Goal: Task Accomplishment & Management: Use online tool/utility

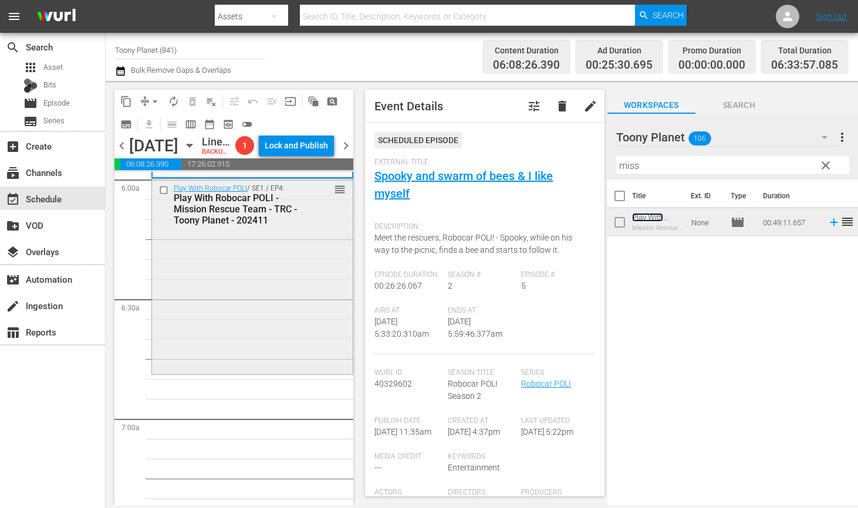
scroll to position [1463, 0]
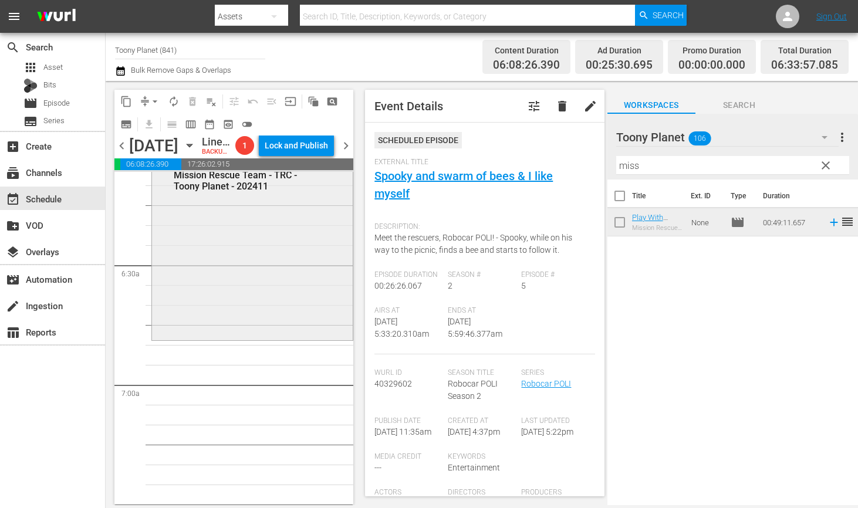
click at [256, 296] on div "Play With Robocar POLI / SE1 / EP4: Play With Robocar POLI - Mission Rescue Tea…" at bounding box center [252, 241] width 201 height 193
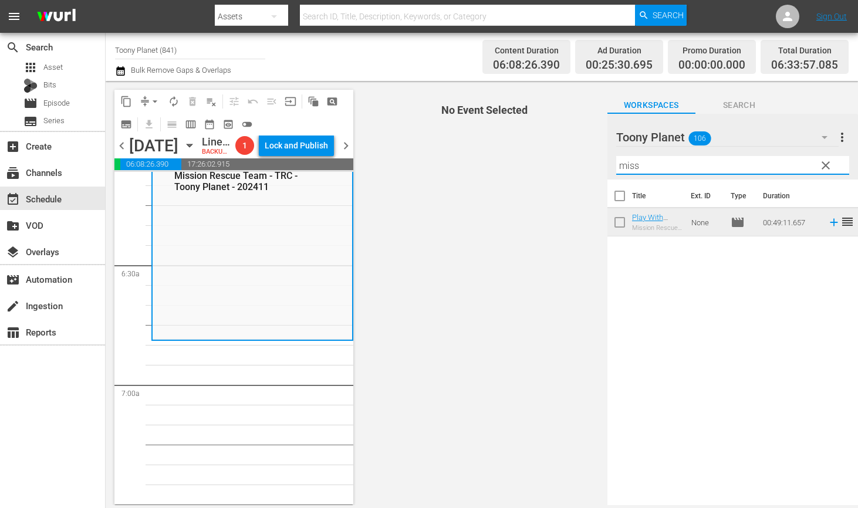
drag, startPoint x: 649, startPoint y: 163, endPoint x: 550, endPoint y: 175, distance: 99.9
click at [570, 157] on div "content_copy compress arrow_drop_down autorenew_outlined delete_forever_outline…" at bounding box center [482, 293] width 752 height 424
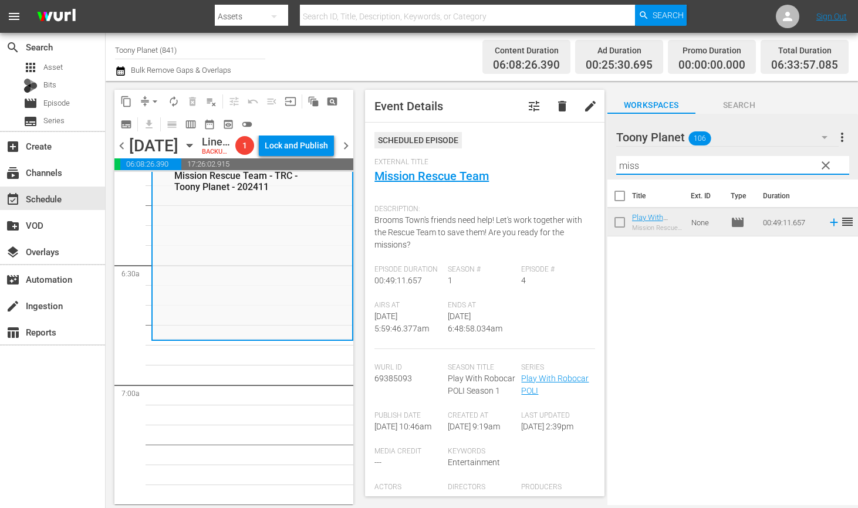
type input "ㅁ"
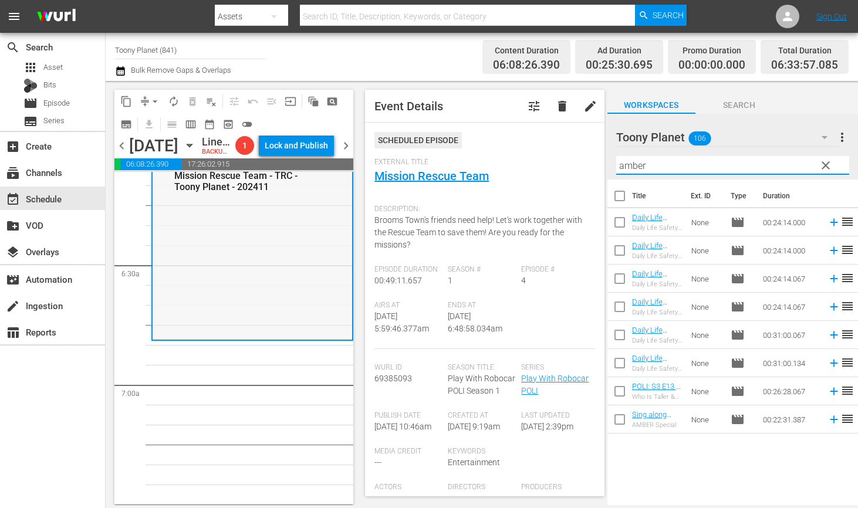
type input "amber"
click at [201, 316] on div "Play With Robocar POLI / SE1 / EP4: Play With Robocar POLI - Mission Rescue Tea…" at bounding box center [252, 241] width 199 height 193
click at [619, 248] on input "checkbox" at bounding box center [619, 253] width 25 height 25
checkbox input "true"
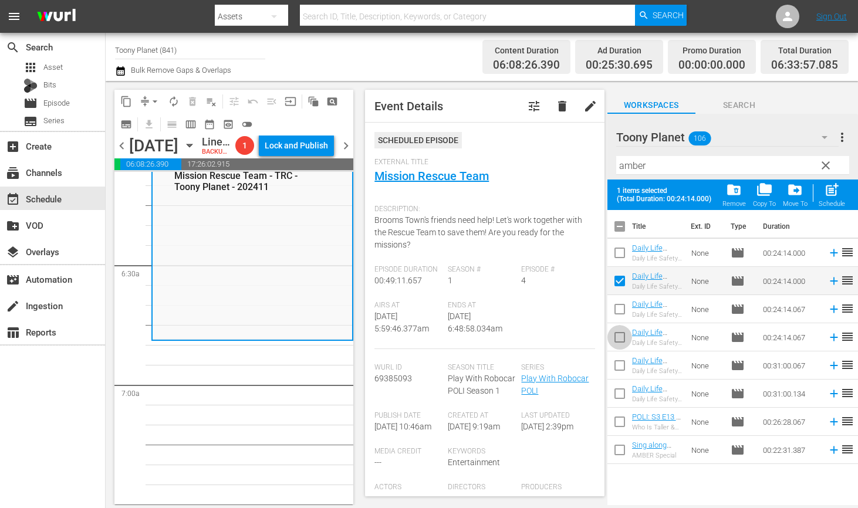
click at [609, 335] on input "checkbox" at bounding box center [619, 339] width 25 height 25
checkbox input "true"
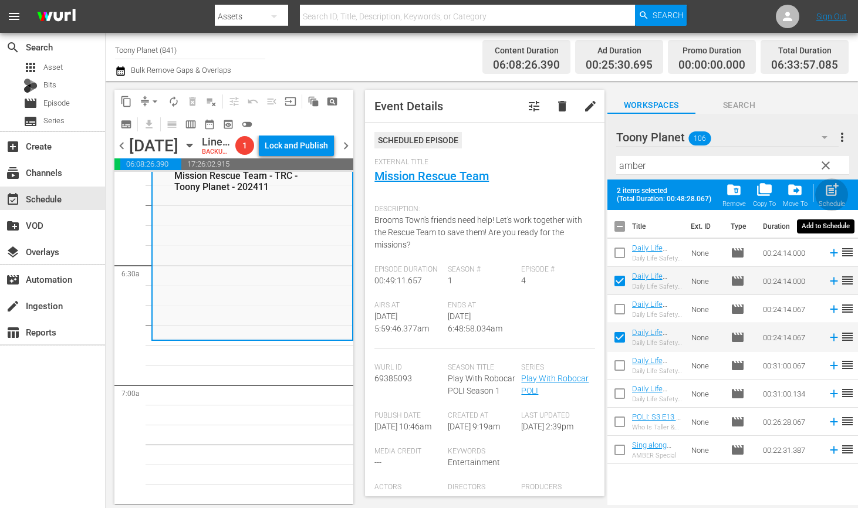
click at [830, 195] on span "post_add" at bounding box center [832, 190] width 16 height 16
checkbox input "false"
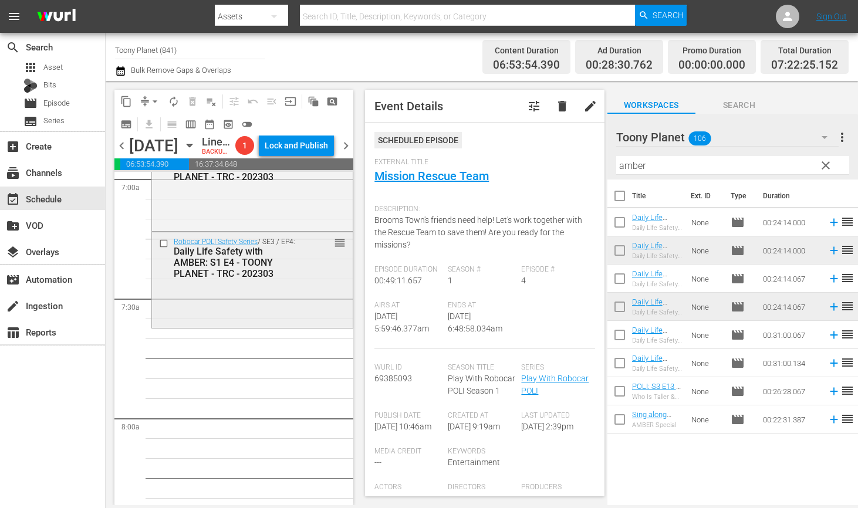
scroll to position [1674, 0]
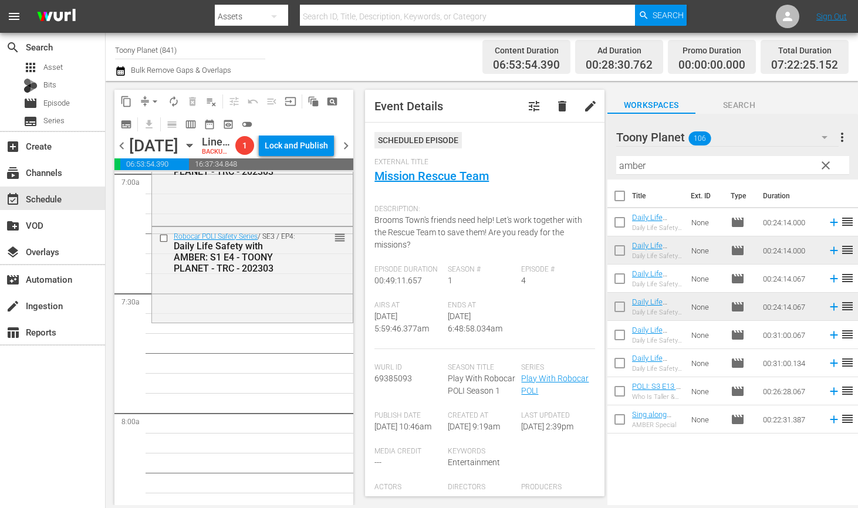
drag, startPoint x: 285, startPoint y: 319, endPoint x: 465, endPoint y: 224, distance: 203.1
click at [285, 319] on div "Robocar POLI Safety Series / SE3 / EP4: Daily Life Safety with AMBER: S1 E4 - T…" at bounding box center [252, 273] width 201 height 93
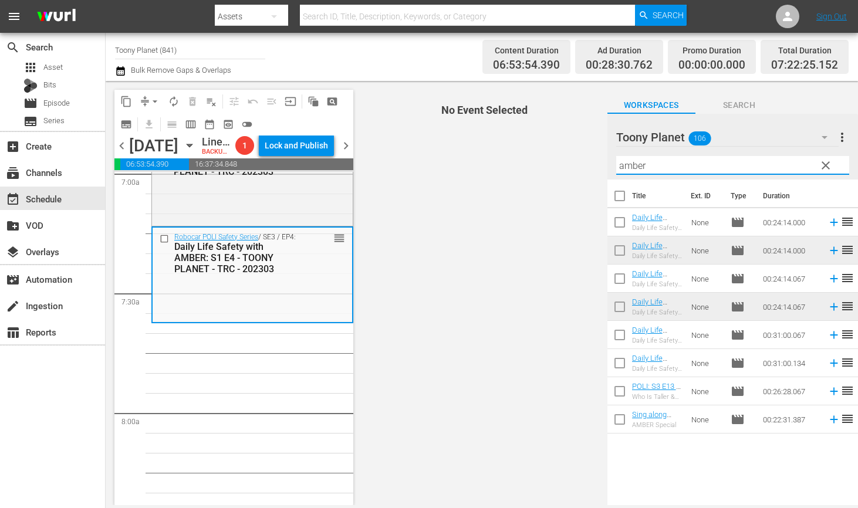
drag, startPoint x: 665, startPoint y: 166, endPoint x: 533, endPoint y: 139, distance: 135.3
click at [541, 142] on div "content_copy compress arrow_drop_down autorenew_outlined delete_forever_outline…" at bounding box center [482, 293] width 752 height 424
type input "ㅖ"
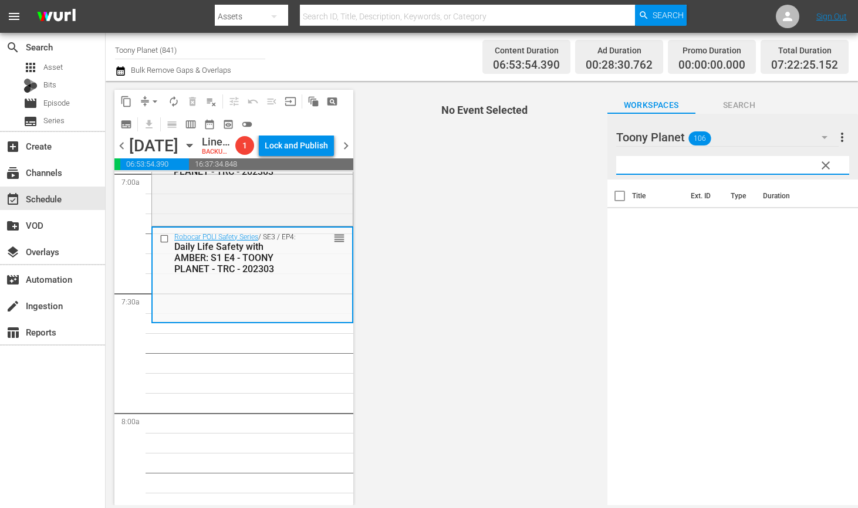
type input "ㅖ"
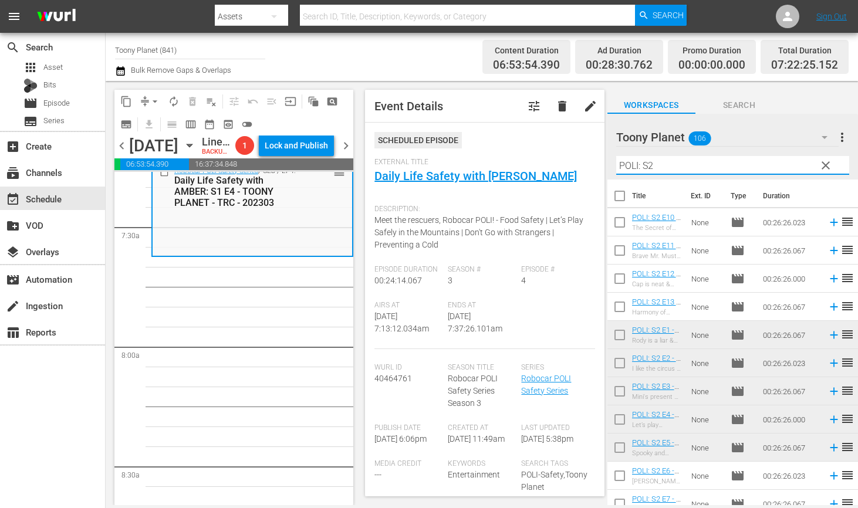
scroll to position [67, 0]
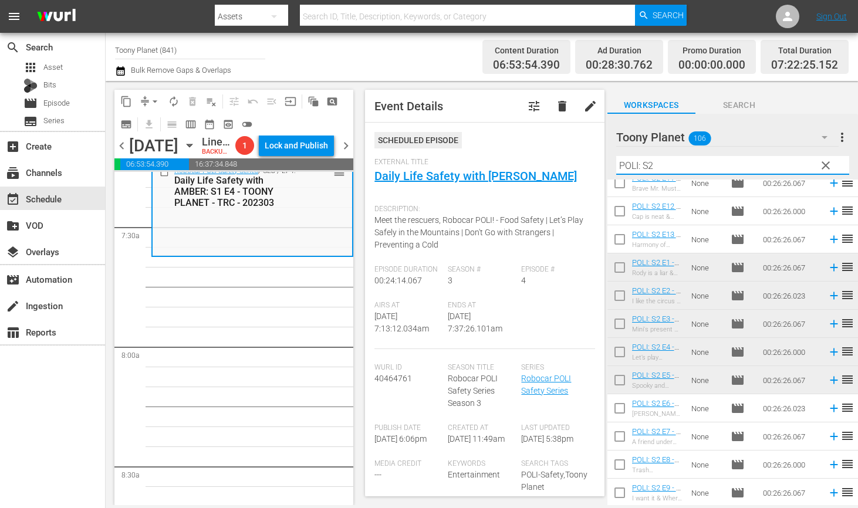
type input "POLI: S2"
click at [619, 406] on input "checkbox" at bounding box center [619, 410] width 25 height 25
checkbox input "true"
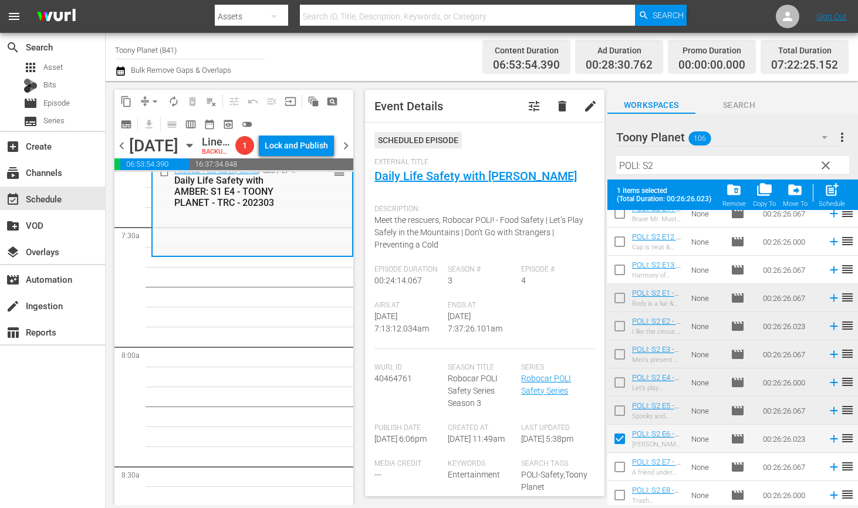
scroll to position [98, 0]
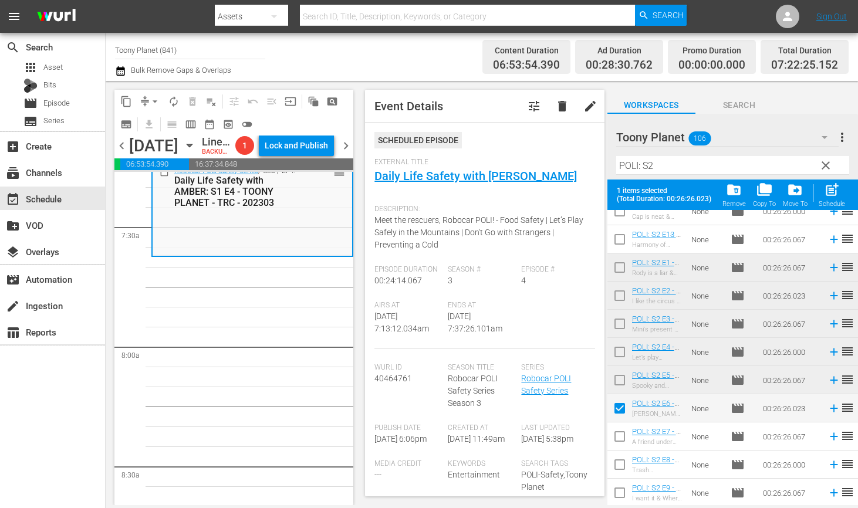
click at [612, 436] on input "checkbox" at bounding box center [619, 439] width 25 height 25
checkbox input "true"
click at [612, 465] on input "checkbox" at bounding box center [619, 467] width 25 height 25
checkbox input "true"
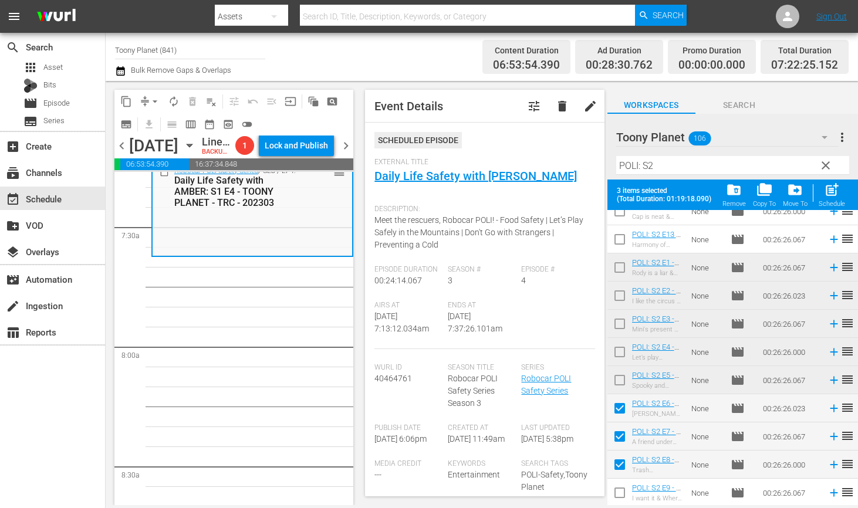
drag, startPoint x: 612, startPoint y: 499, endPoint x: 648, endPoint y: 420, distance: 86.1
click at [612, 499] on input "checkbox" at bounding box center [619, 495] width 25 height 25
checkbox input "true"
drag, startPoint x: 835, startPoint y: 197, endPoint x: 826, endPoint y: 203, distance: 11.4
click at [835, 197] on span "post_add" at bounding box center [832, 190] width 16 height 16
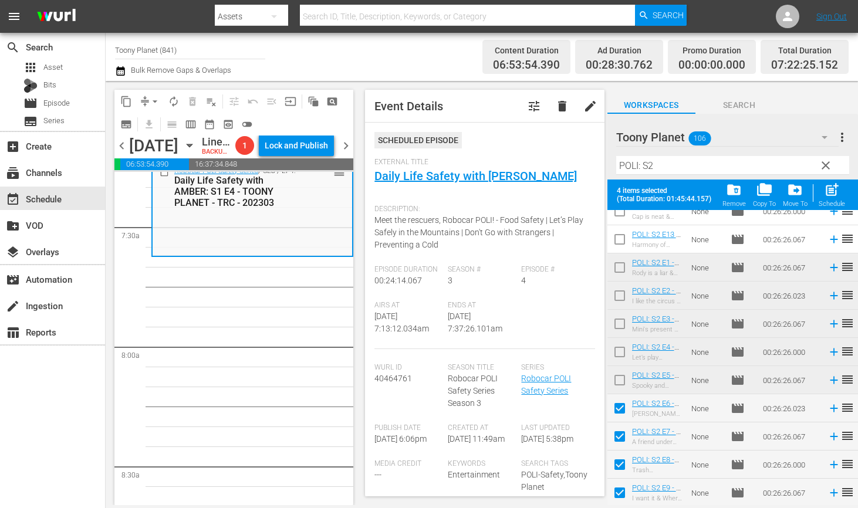
checkbox input "false"
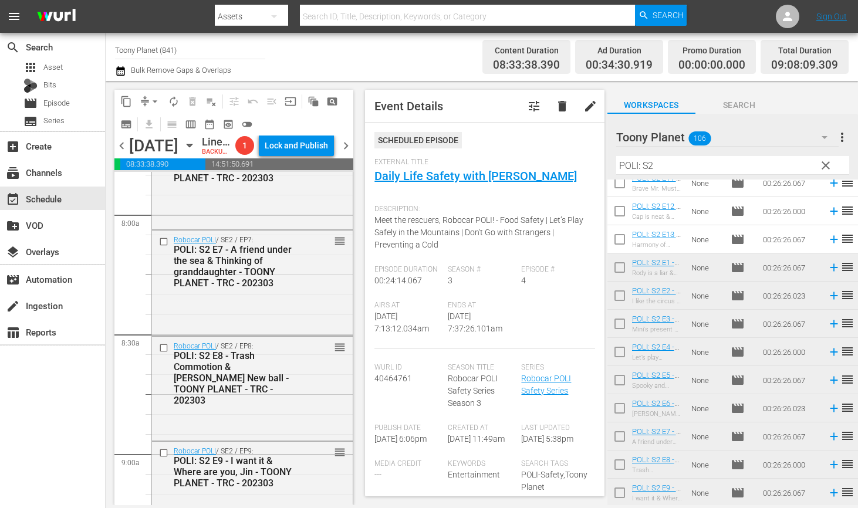
scroll to position [2115, 0]
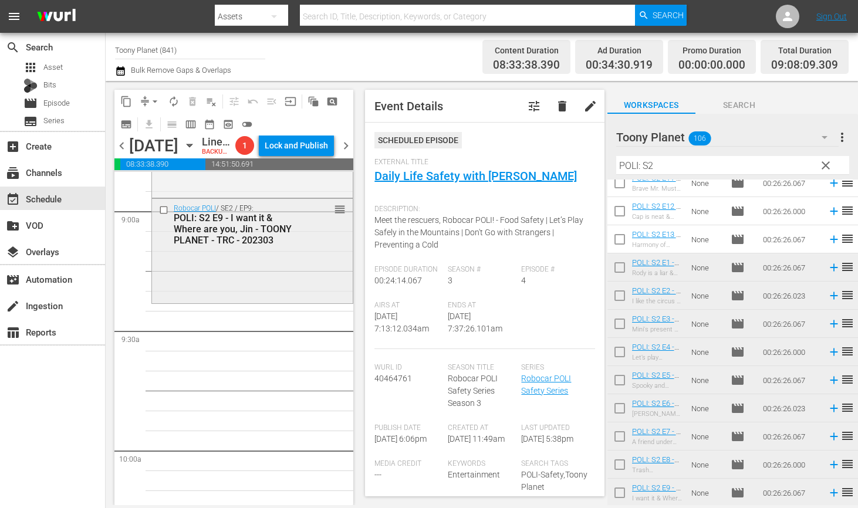
click at [276, 298] on div "Robocar POLI / SE2 / EP9: POLI: S2 E9 - I want it & Where are you, Jin - TOONY …" at bounding box center [252, 250] width 201 height 102
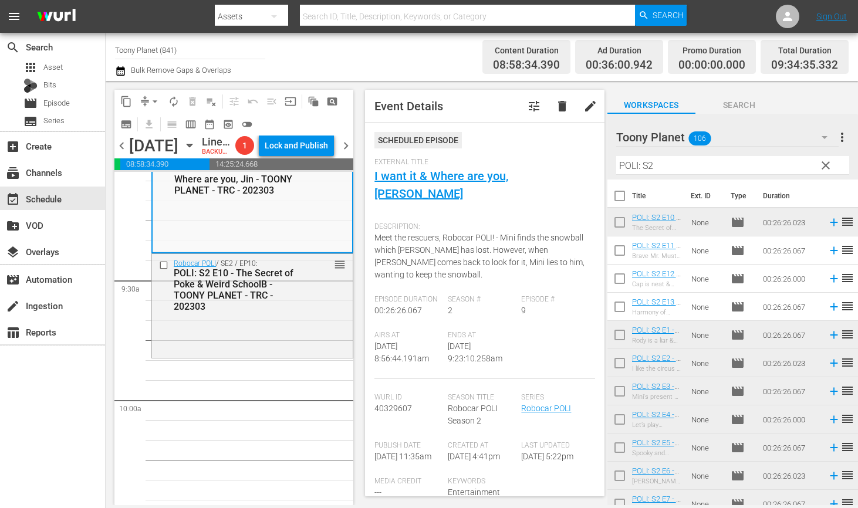
scroll to position [2175, 0]
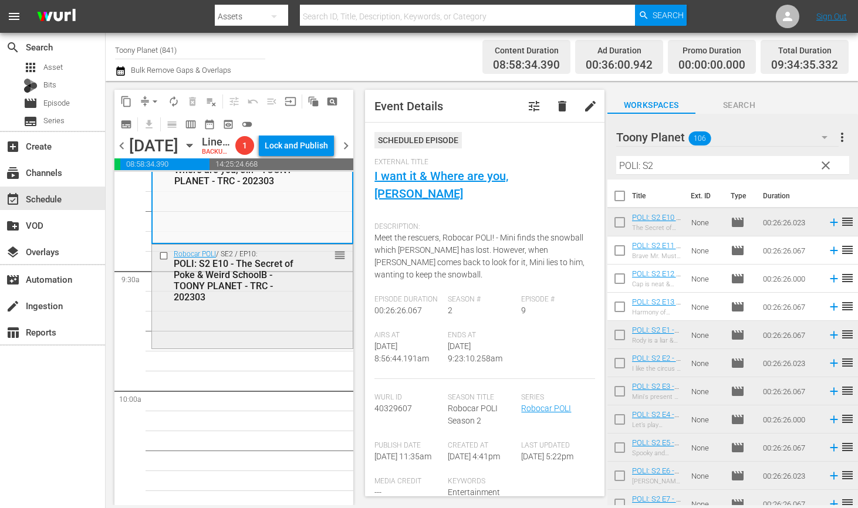
click at [296, 347] on div "Robocar POLI / SE2 / EP10: POLI: S2 E10 - The Secret of Poke & Weird SchoolB - …" at bounding box center [252, 296] width 201 height 102
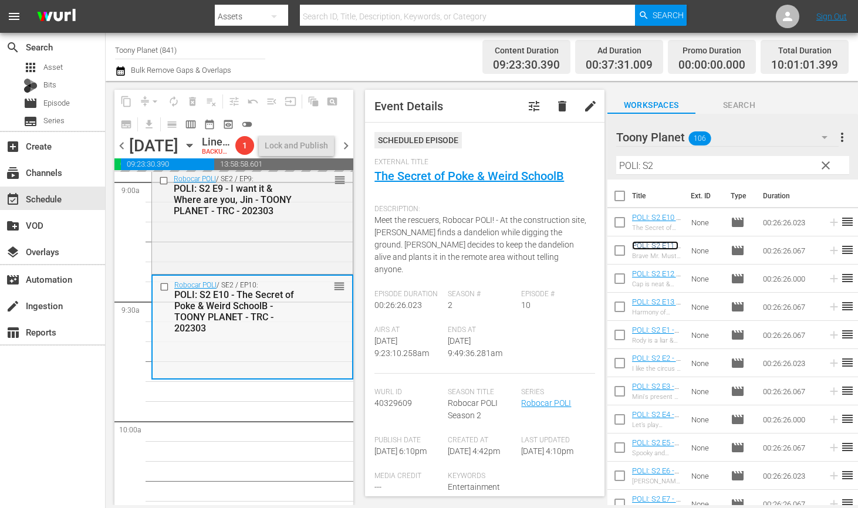
scroll to position [2235, 0]
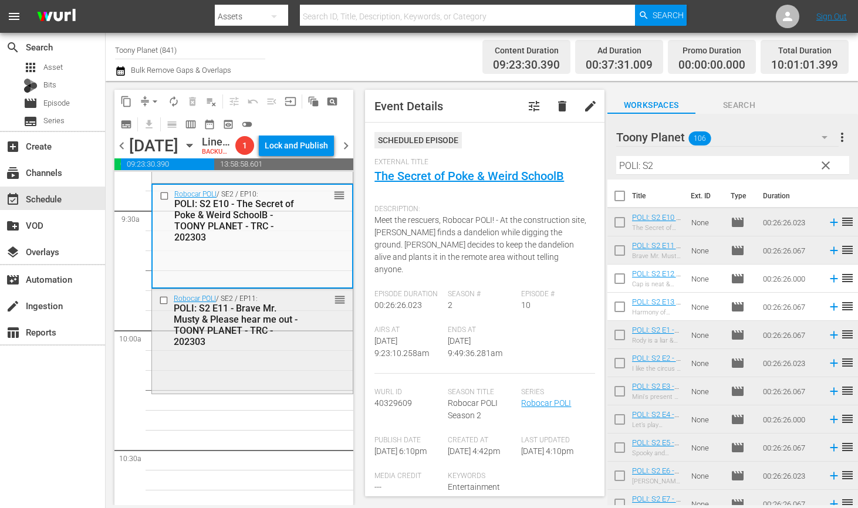
click at [242, 370] on div "Robocar POLI / SE2 / EP11: POLI: S2 E11 - Brave Mr. Musty & Please hear me out …" at bounding box center [252, 340] width 201 height 102
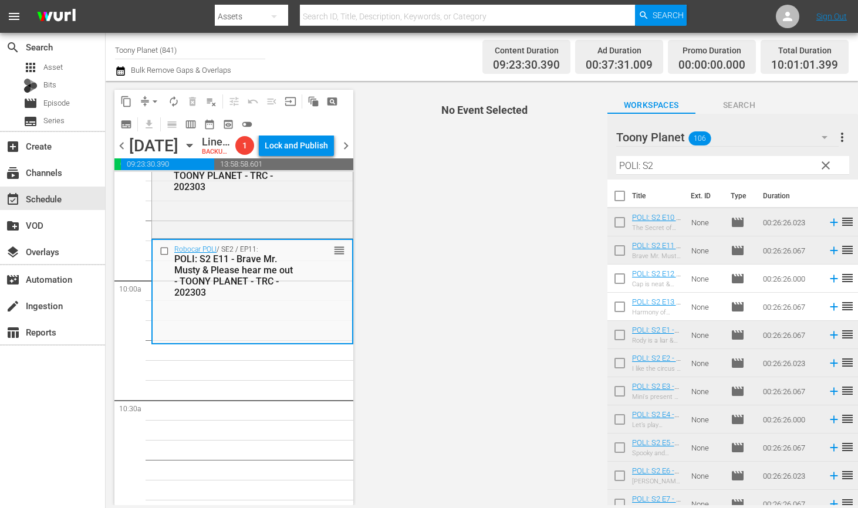
scroll to position [2294, 0]
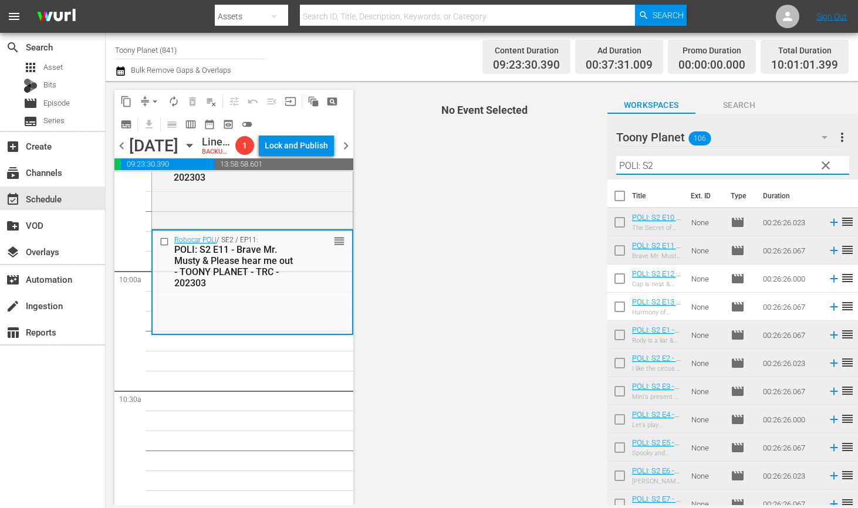
drag, startPoint x: 662, startPoint y: 167, endPoint x: 456, endPoint y: 147, distance: 206.9
click at [453, 147] on div "content_copy compress arrow_drop_down autorenew_outlined delete_forever_outline…" at bounding box center [482, 293] width 752 height 424
type input "ㄴ"
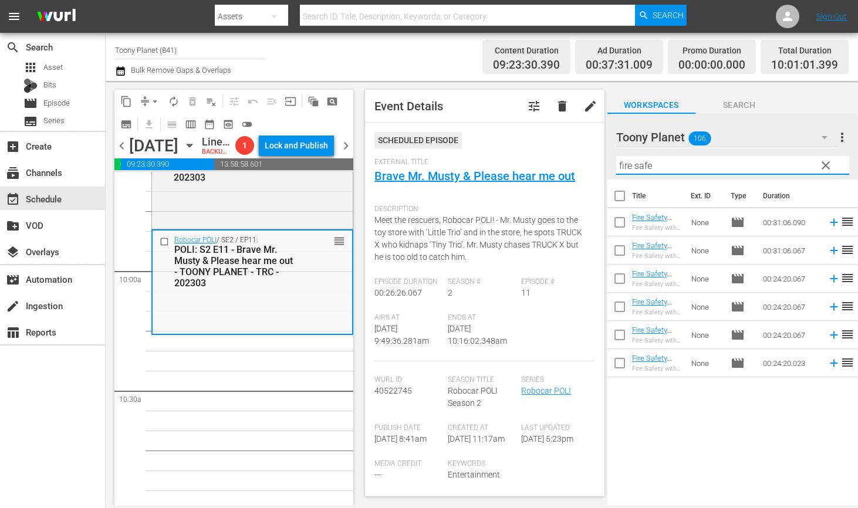
drag, startPoint x: 678, startPoint y: 160, endPoint x: 419, endPoint y: 61, distance: 276.3
click at [595, 157] on div "content_copy compress arrow_drop_down autorenew_outlined delete_forever_outline…" at bounding box center [482, 293] width 752 height 424
click at [674, 171] on input "fire safe" at bounding box center [732, 165] width 233 height 19
click at [664, 165] on input "fire safe" at bounding box center [732, 165] width 233 height 19
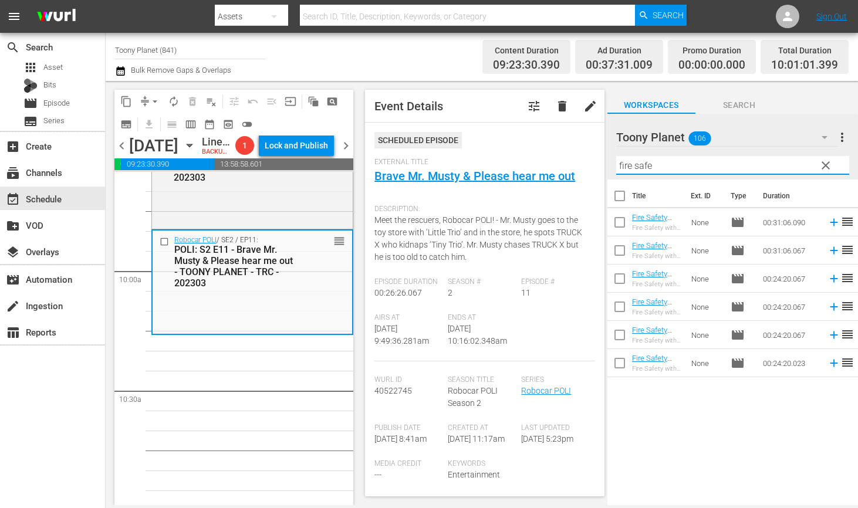
click at [664, 165] on input "fire safe" at bounding box center [732, 165] width 233 height 19
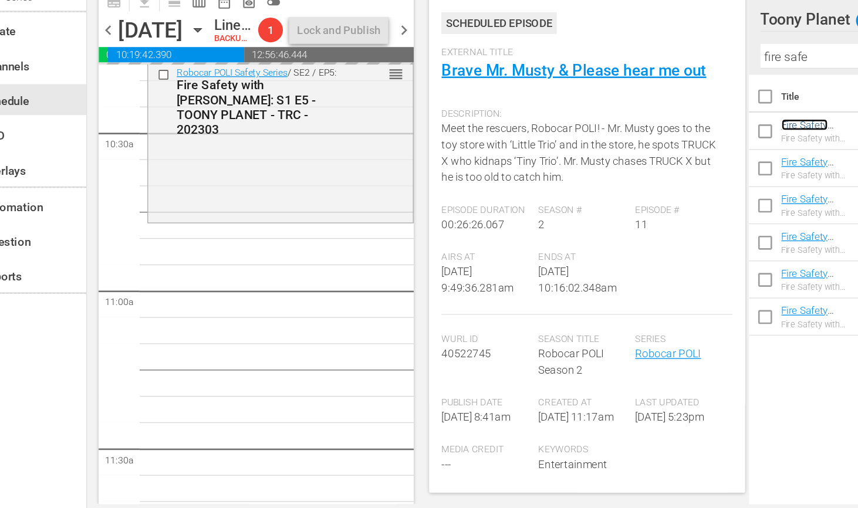
scroll to position [0, 0]
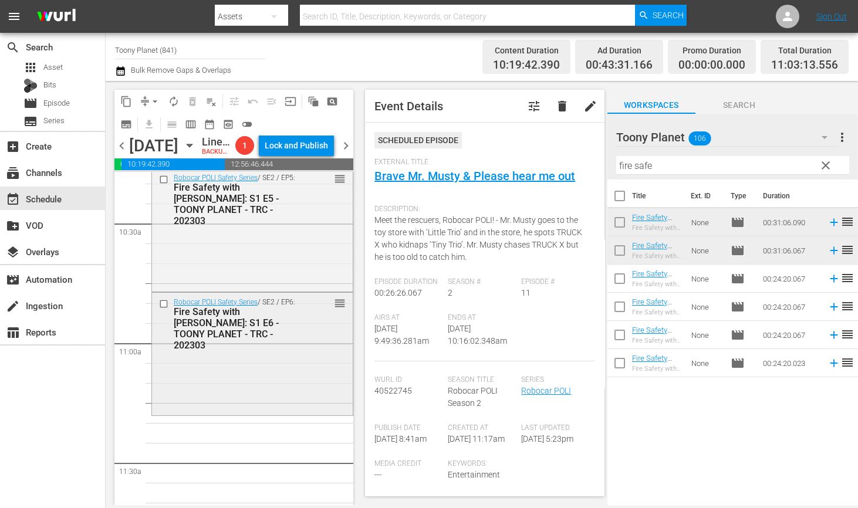
click at [249, 412] on div "Robocar POLI Safety Series / SE2 / EP6: Fire Safety with ROY: S1 E6 - TOONY PLA…" at bounding box center [252, 353] width 201 height 120
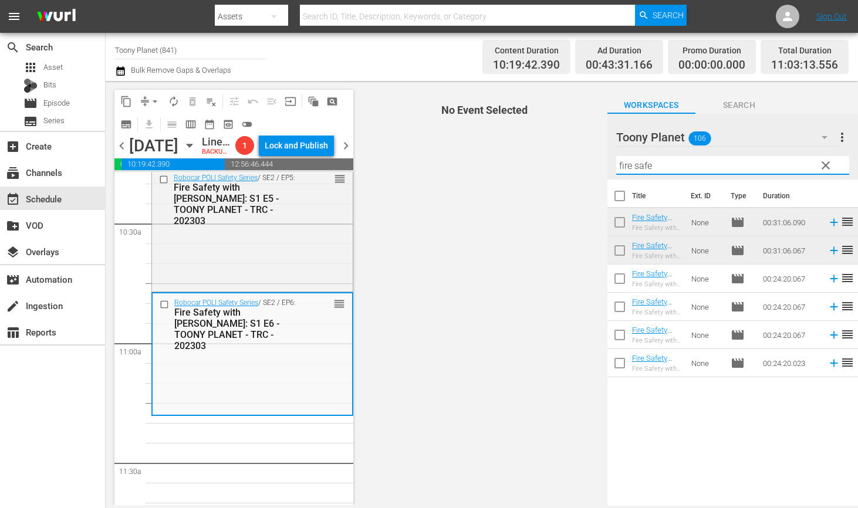
drag, startPoint x: 663, startPoint y: 157, endPoint x: 476, endPoint y: 157, distance: 186.6
click at [465, 156] on div "content_copy compress arrow_drop_down autorenew_outlined delete_forever_outline…" at bounding box center [482, 293] width 752 height 424
drag, startPoint x: 692, startPoint y: 158, endPoint x: 568, endPoint y: 152, distance: 124.0
click at [574, 152] on div "content_copy compress arrow_drop_down autorenew_outlined delete_forever_outline…" at bounding box center [482, 293] width 752 height 424
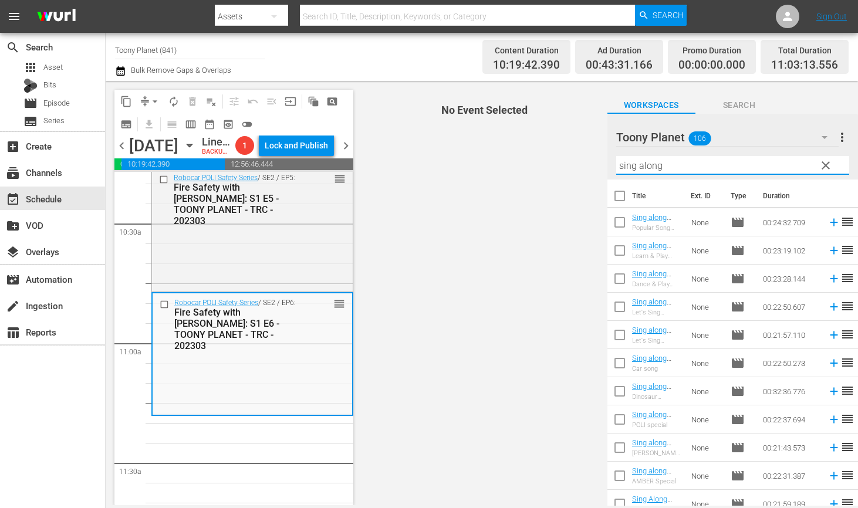
type input "sing along"
drag, startPoint x: 488, startPoint y: 312, endPoint x: 600, endPoint y: 319, distance: 112.2
click at [495, 314] on span "No Event Selected" at bounding box center [481, 293] width 251 height 424
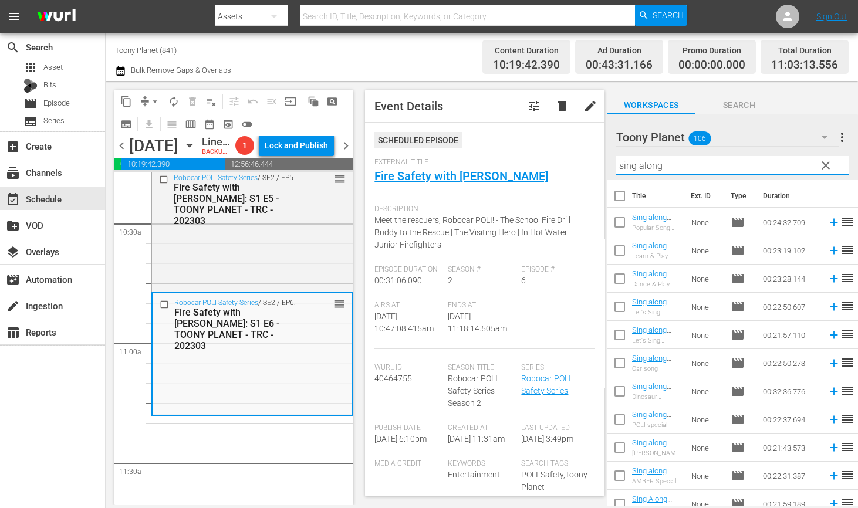
drag, startPoint x: 672, startPoint y: 165, endPoint x: 526, endPoint y: 155, distance: 145.8
click at [532, 153] on div "content_copy compress arrow_drop_down autorenew_outlined delete_forever_outline…" at bounding box center [482, 293] width 752 height 424
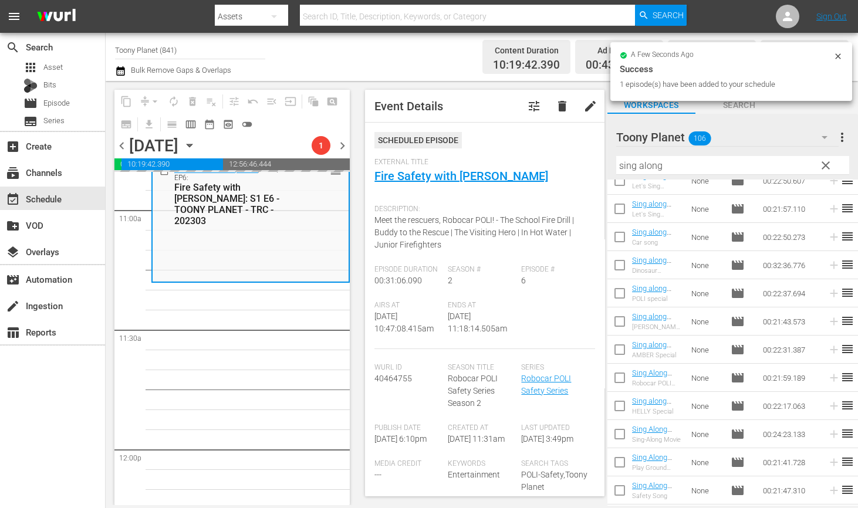
scroll to position [265, 0]
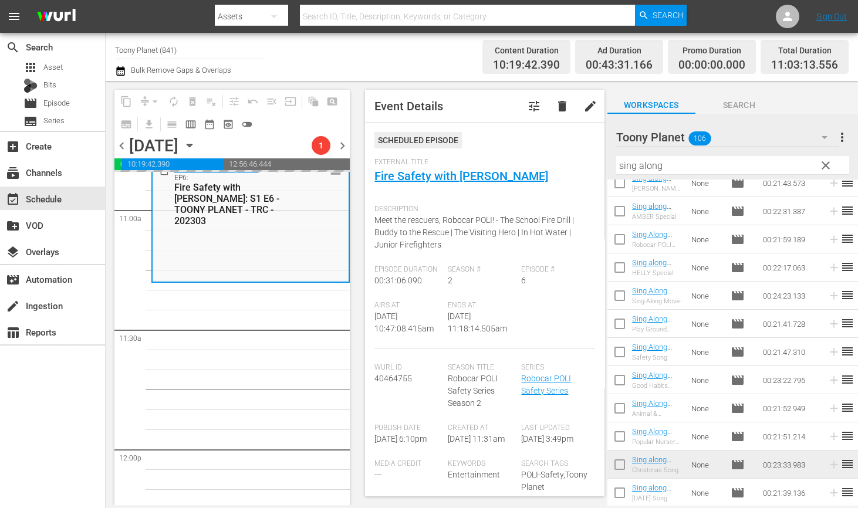
drag, startPoint x: 661, startPoint y: 219, endPoint x: 26, endPoint y: 441, distance: 672.4
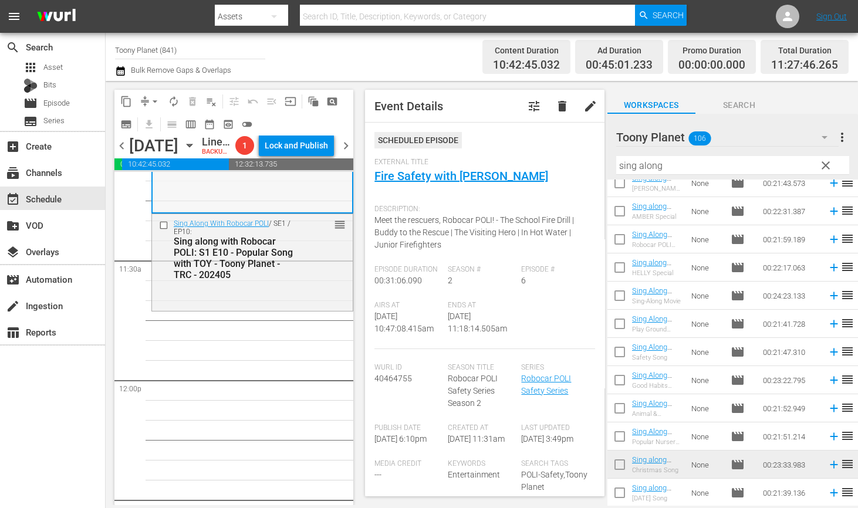
scroll to position [2669, 0]
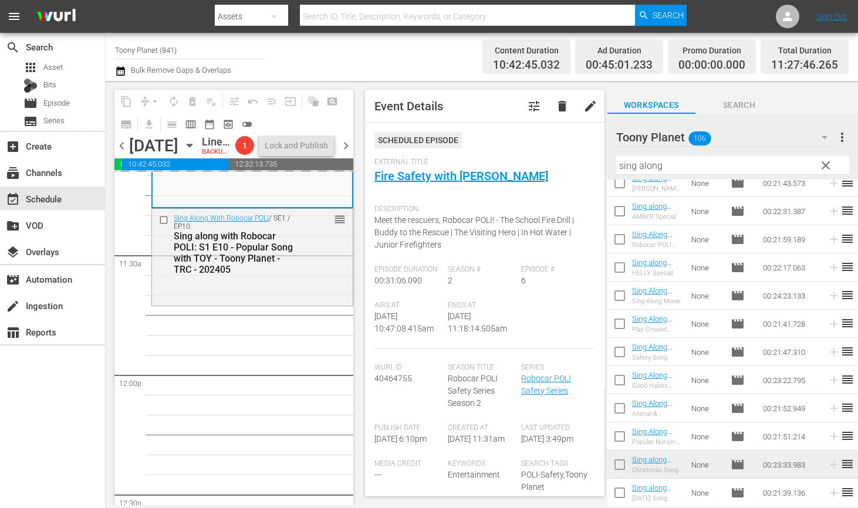
click at [301, 387] on div "Play With Robocar POLI / SE1 / EP4: Play With Robocar POLI - Mission Rescue Tea…" at bounding box center [252, 375] width 202 height 5745
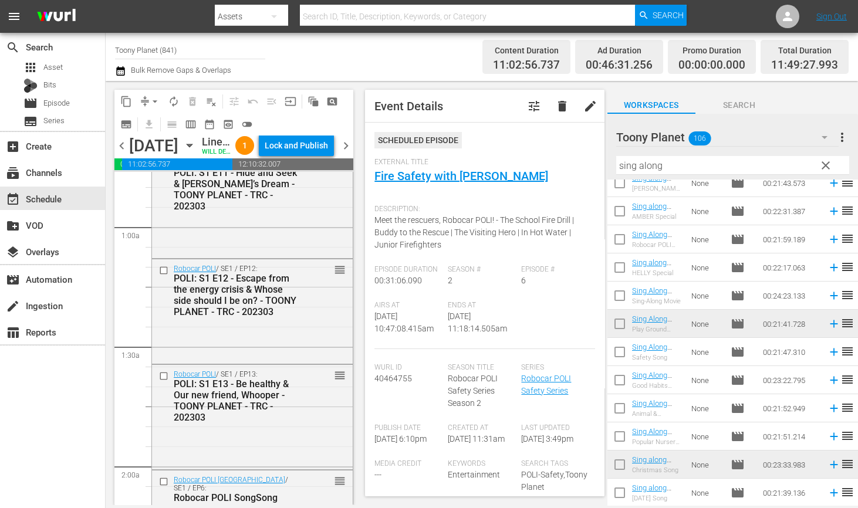
scroll to position [0, 0]
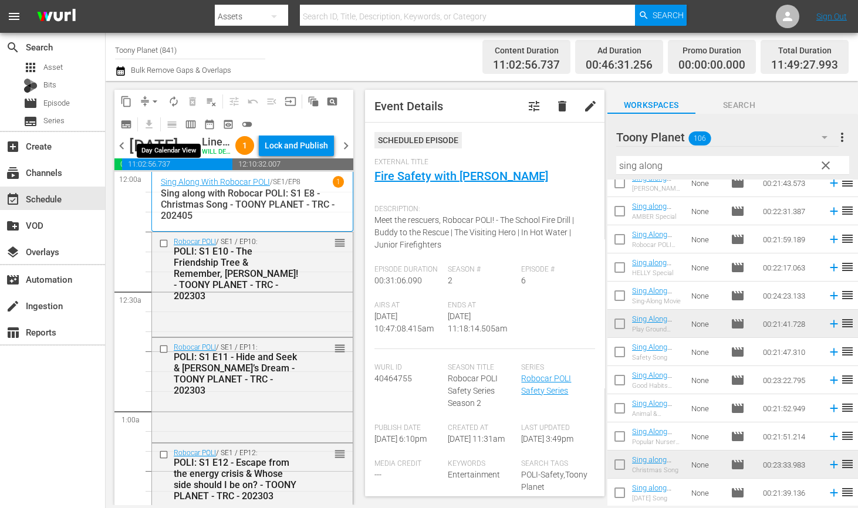
click at [174, 118] on span "calendar_view_day_outlined" at bounding box center [169, 124] width 23 height 23
click at [174, 101] on span "autorenew_outlined" at bounding box center [174, 102] width 12 height 12
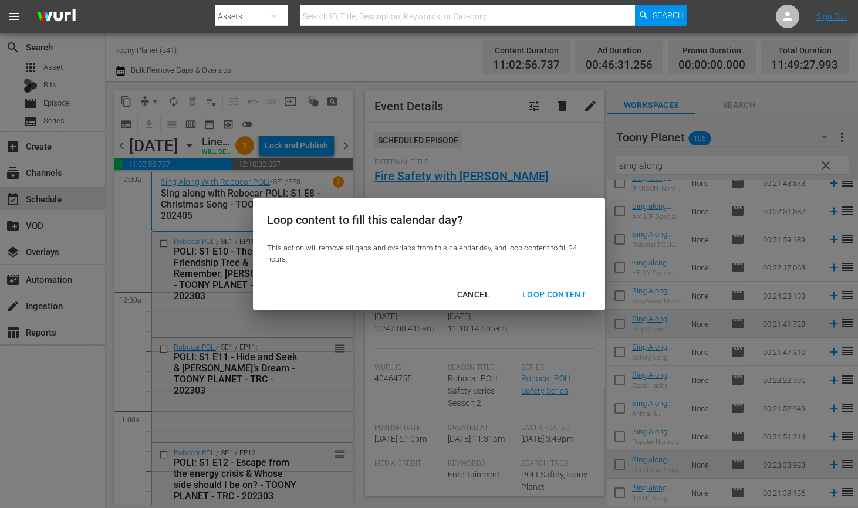
drag, startPoint x: 537, startPoint y: 292, endPoint x: 136, endPoint y: 446, distance: 429.9
click at [537, 292] on div "Loop Content" at bounding box center [554, 294] width 83 height 15
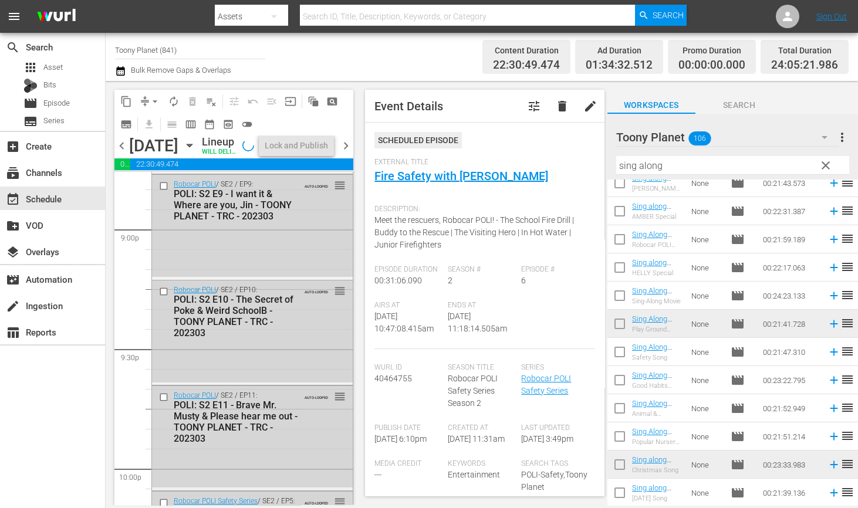
scroll to position [5511, 0]
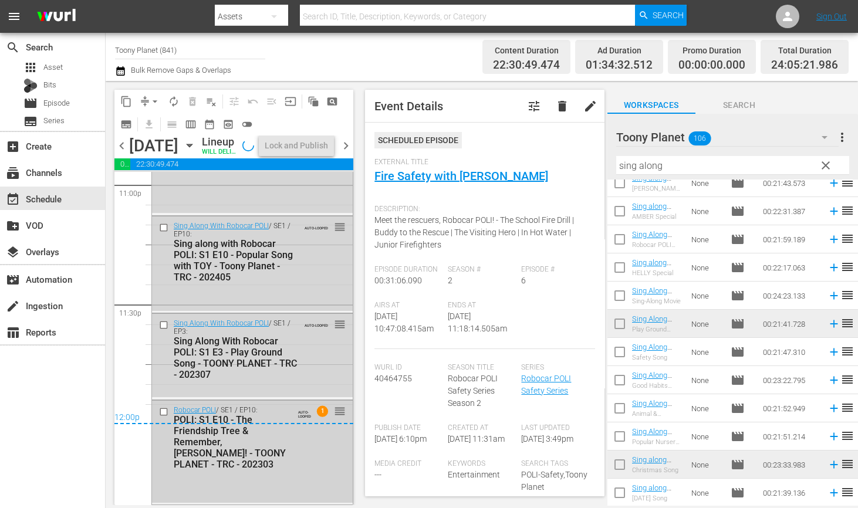
click at [252, 463] on div "Robocar POLI / SE1 / EP10: POLI: S1 E10 - The Friendship Tree & Remember, Max! …" at bounding box center [252, 452] width 201 height 102
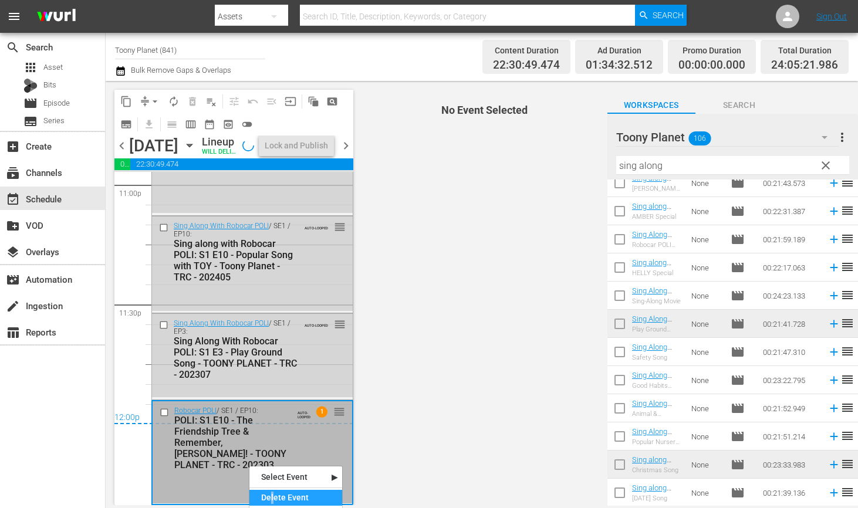
click at [271, 494] on div "Delete Event" at bounding box center [295, 498] width 93 height 16
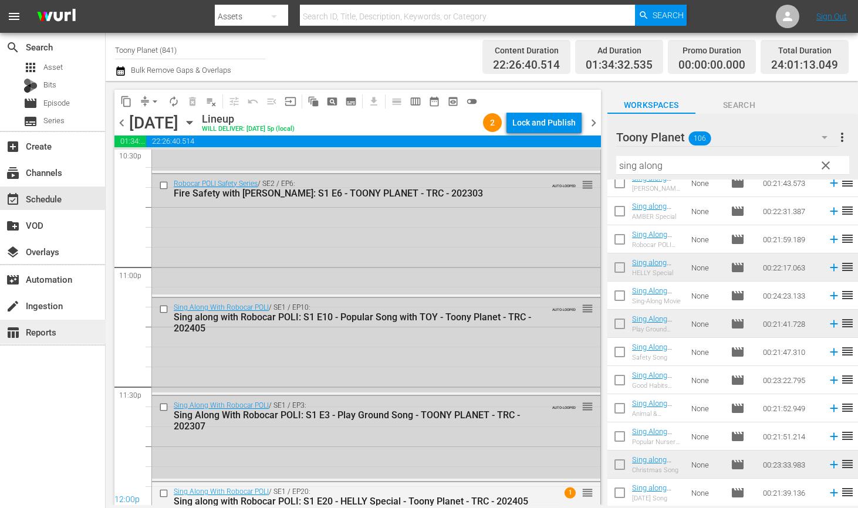
scroll to position [5454, 0]
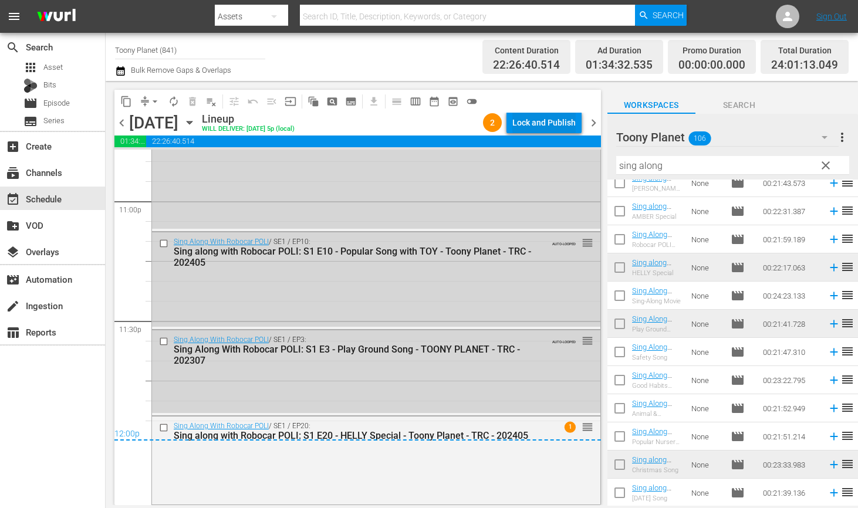
click at [546, 122] on div "Lock and Publish" at bounding box center [543, 122] width 63 height 21
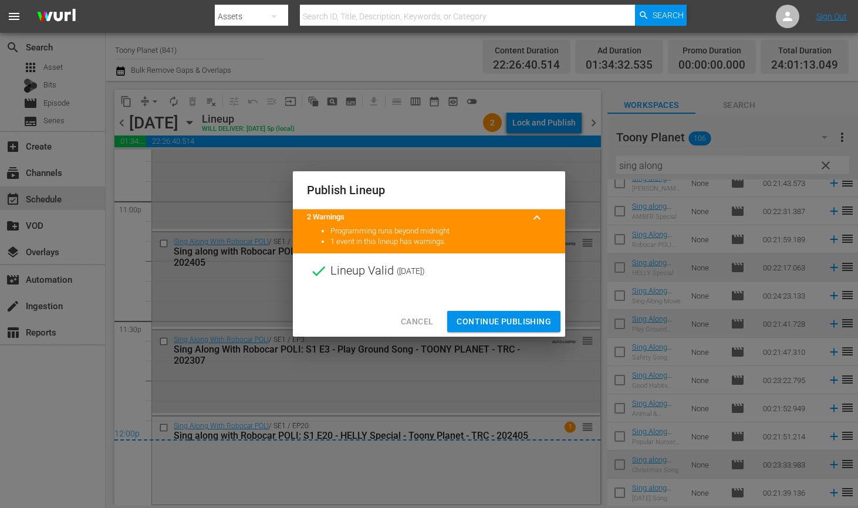
drag, startPoint x: 490, startPoint y: 321, endPoint x: 447, endPoint y: 148, distance: 177.9
click at [490, 321] on span "Continue Publishing" at bounding box center [503, 321] width 94 height 15
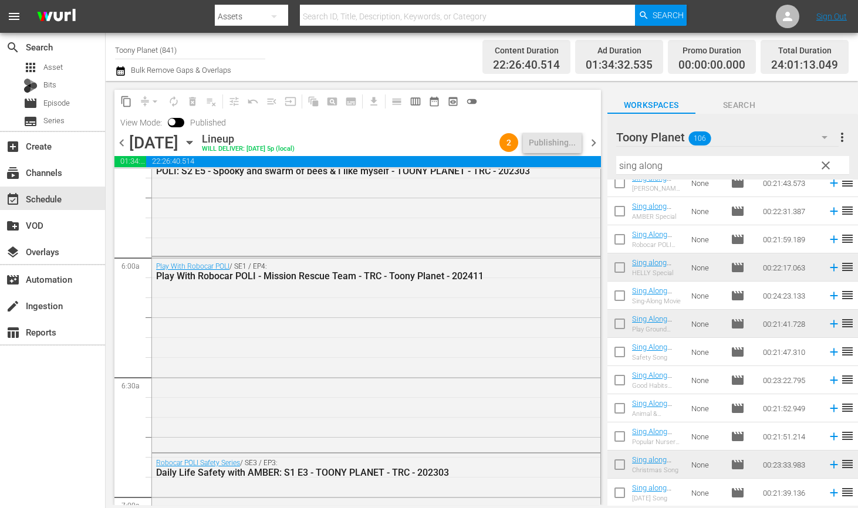
scroll to position [0, 0]
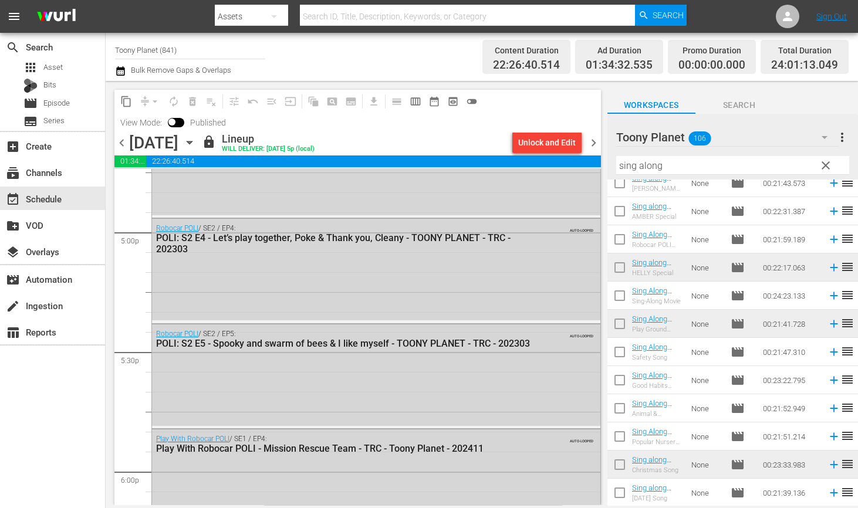
click at [593, 136] on span "chevron_right" at bounding box center [593, 143] width 15 height 15
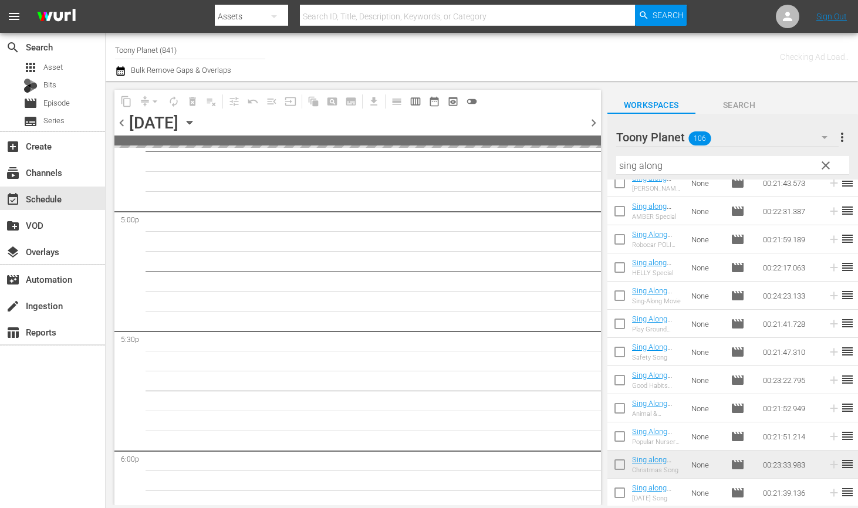
scroll to position [4504, 0]
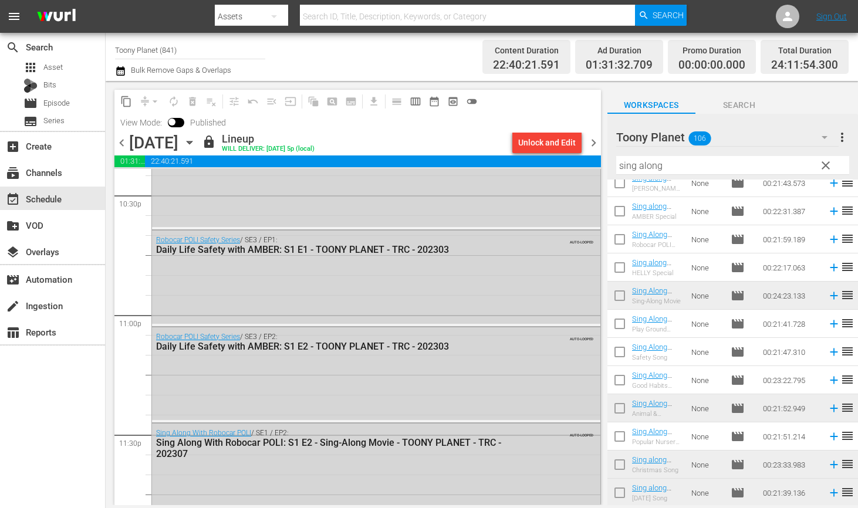
scroll to position [5355, 0]
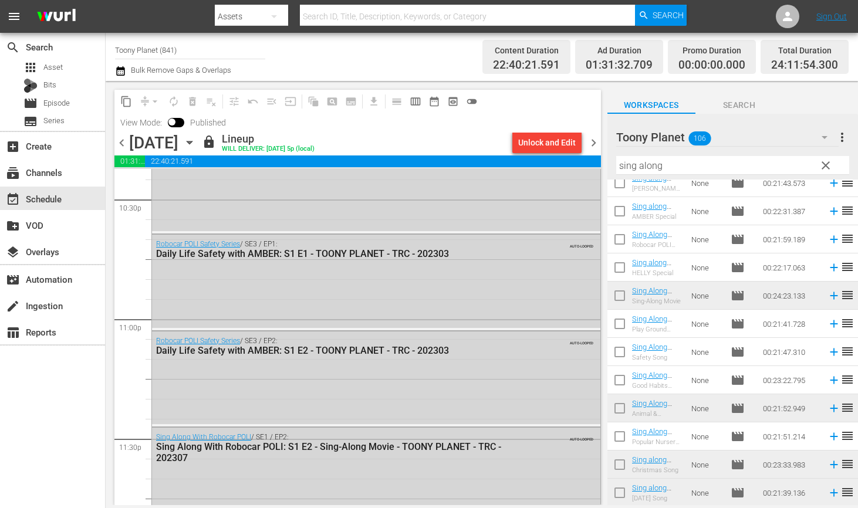
click at [755, 163] on input "sing along" at bounding box center [732, 165] width 233 height 19
click at [756, 163] on input "sing along" at bounding box center [732, 165] width 233 height 19
paste input "fire safe"
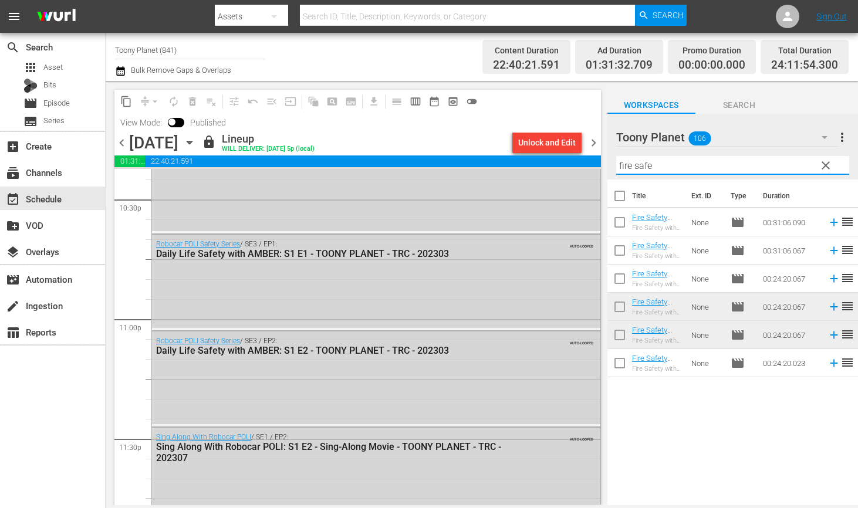
drag, startPoint x: 660, startPoint y: 410, endPoint x: 666, endPoint y: 336, distance: 74.2
click at [661, 399] on div "Title Ext. ID Type Duration Fire Safety with [PERSON_NAME]: S1 E6 - TOONY PLANE…" at bounding box center [732, 343] width 251 height 327
drag, startPoint x: 687, startPoint y: 166, endPoint x: 438, endPoint y: 150, distance: 249.9
click at [487, 151] on div "content_copy compress arrow_drop_down autorenew_outlined delete_forever_outline…" at bounding box center [482, 293] width 752 height 424
paste input "sing along"
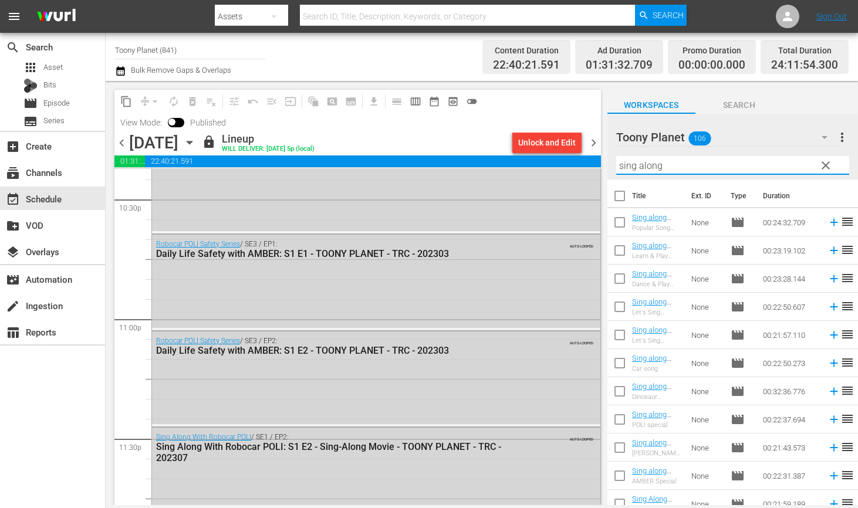
type input "sing along"
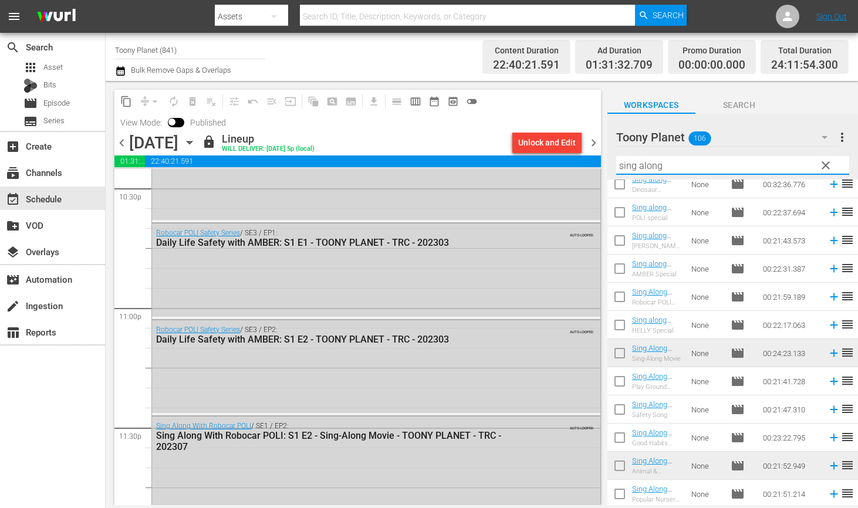
scroll to position [186, 0]
